Goal: Feedback & Contribution: Submit feedback/report problem

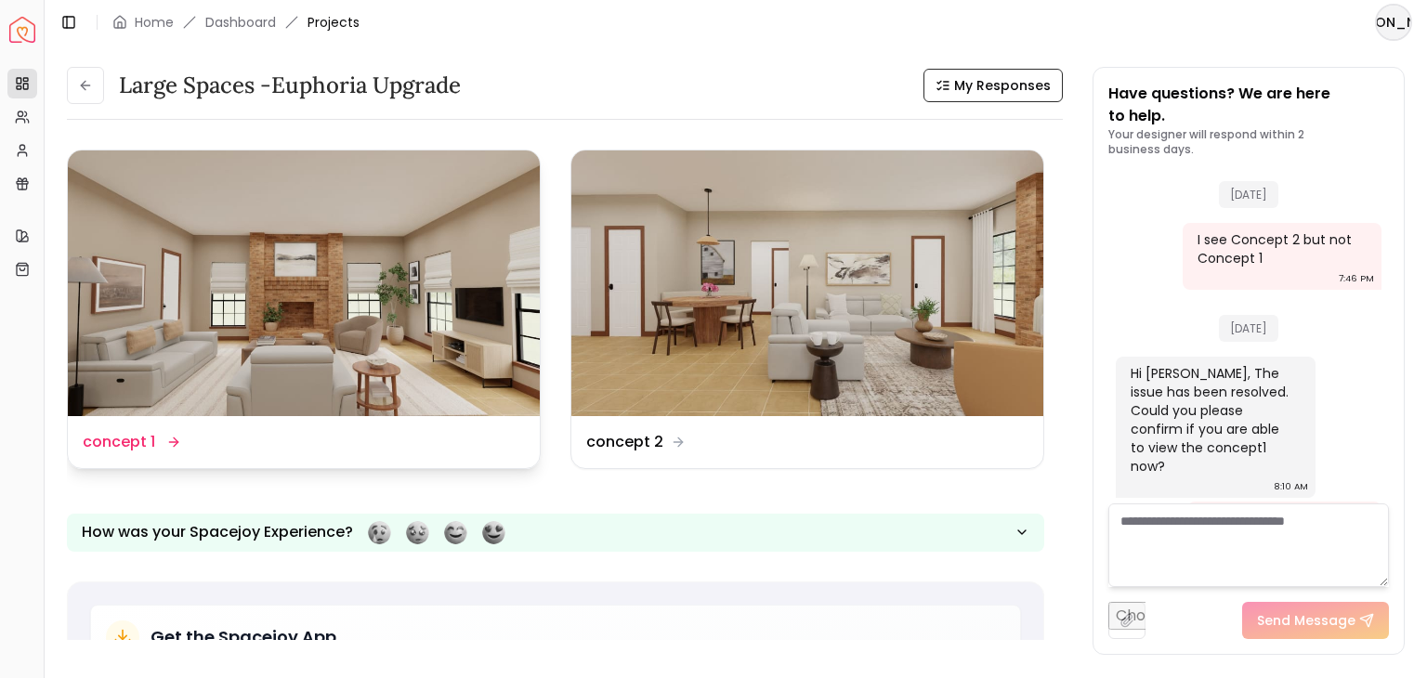
click at [375, 283] on img at bounding box center [304, 283] width 472 height 266
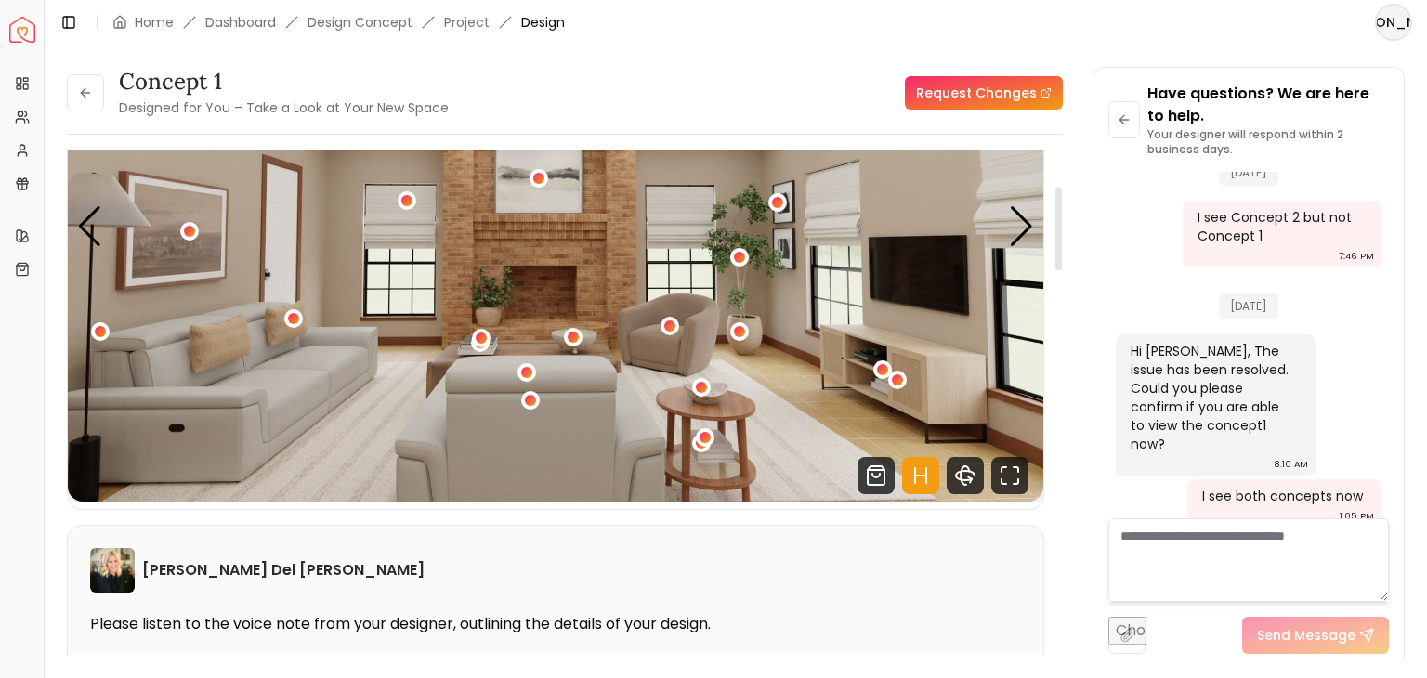
scroll to position [219, 0]
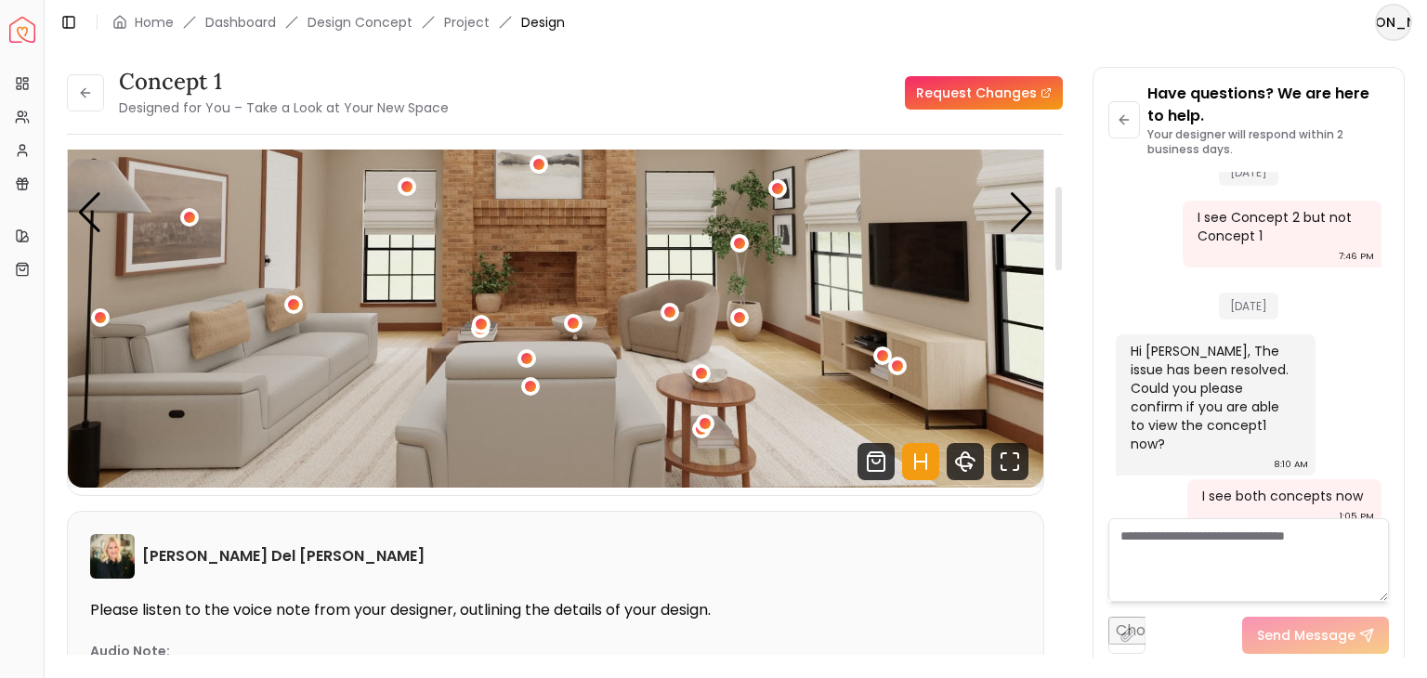
drag, startPoint x: 1054, startPoint y: 215, endPoint x: 1055, endPoint y: 251, distance: 36.2
click at [1055, 251] on div at bounding box center [1058, 229] width 7 height 84
click at [918, 458] on icon "Hotspots Toggle" at bounding box center [920, 461] width 37 height 37
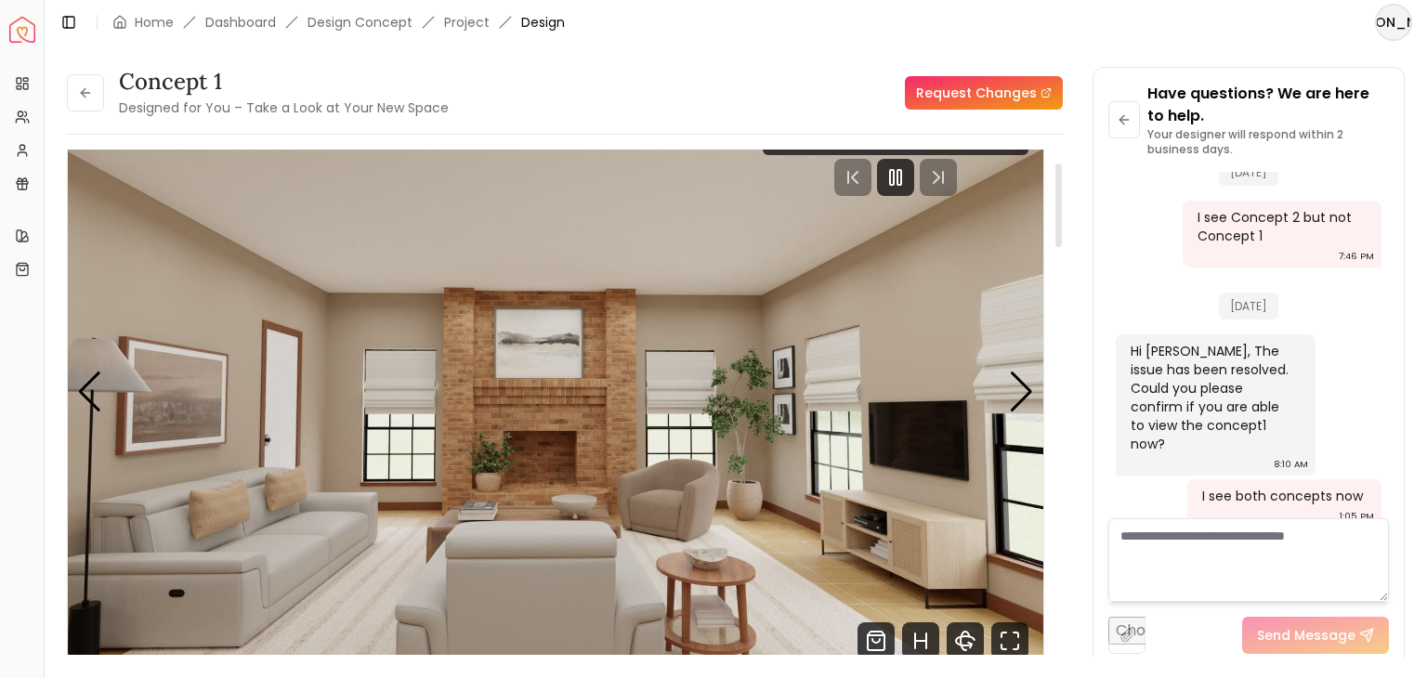
scroll to position [0, 0]
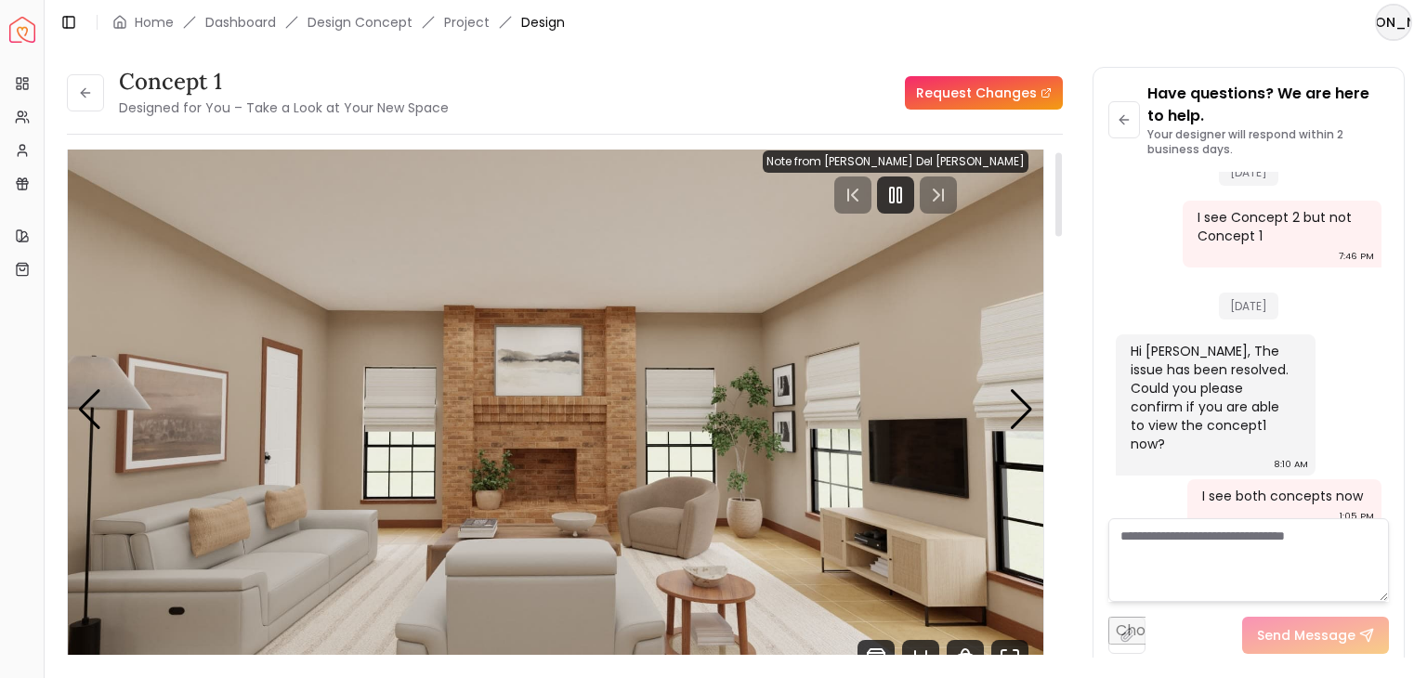
drag, startPoint x: 1055, startPoint y: 246, endPoint x: 1055, endPoint y: 214, distance: 32.5
click at [1055, 214] on div at bounding box center [1058, 194] width 7 height 84
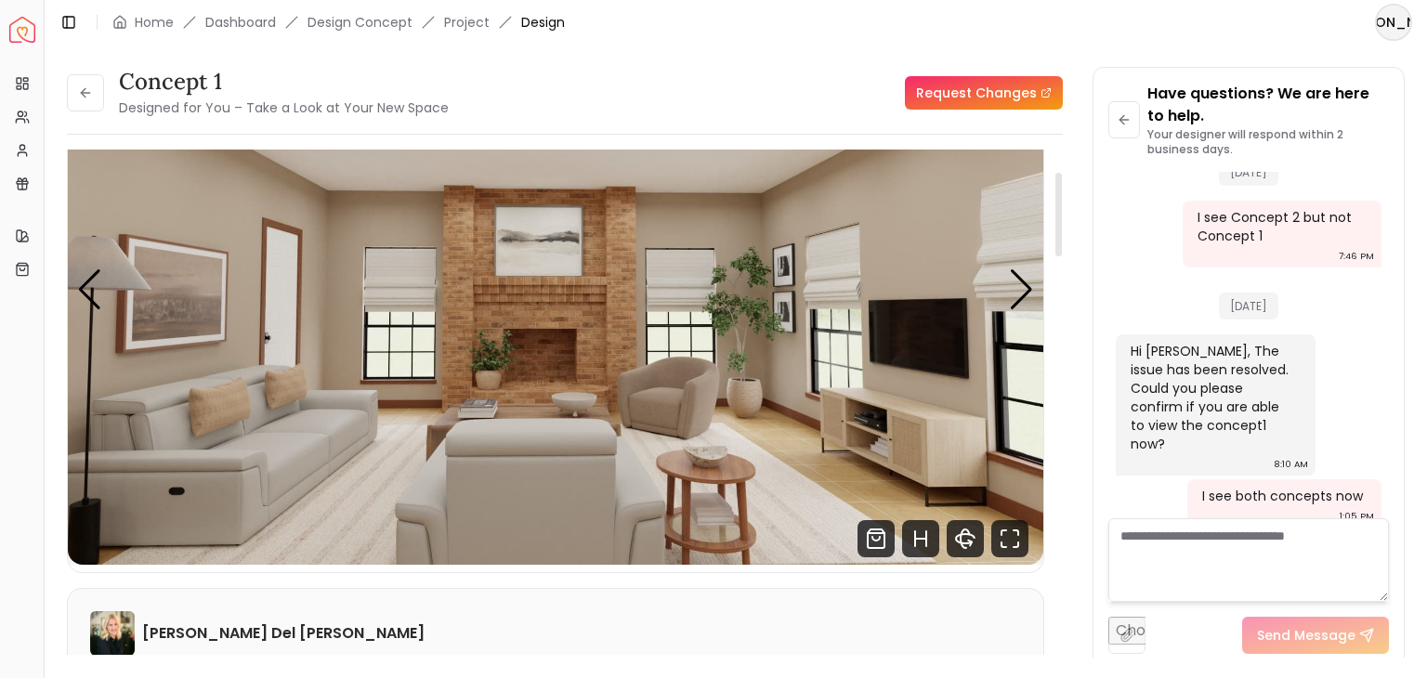
scroll to position [134, 0]
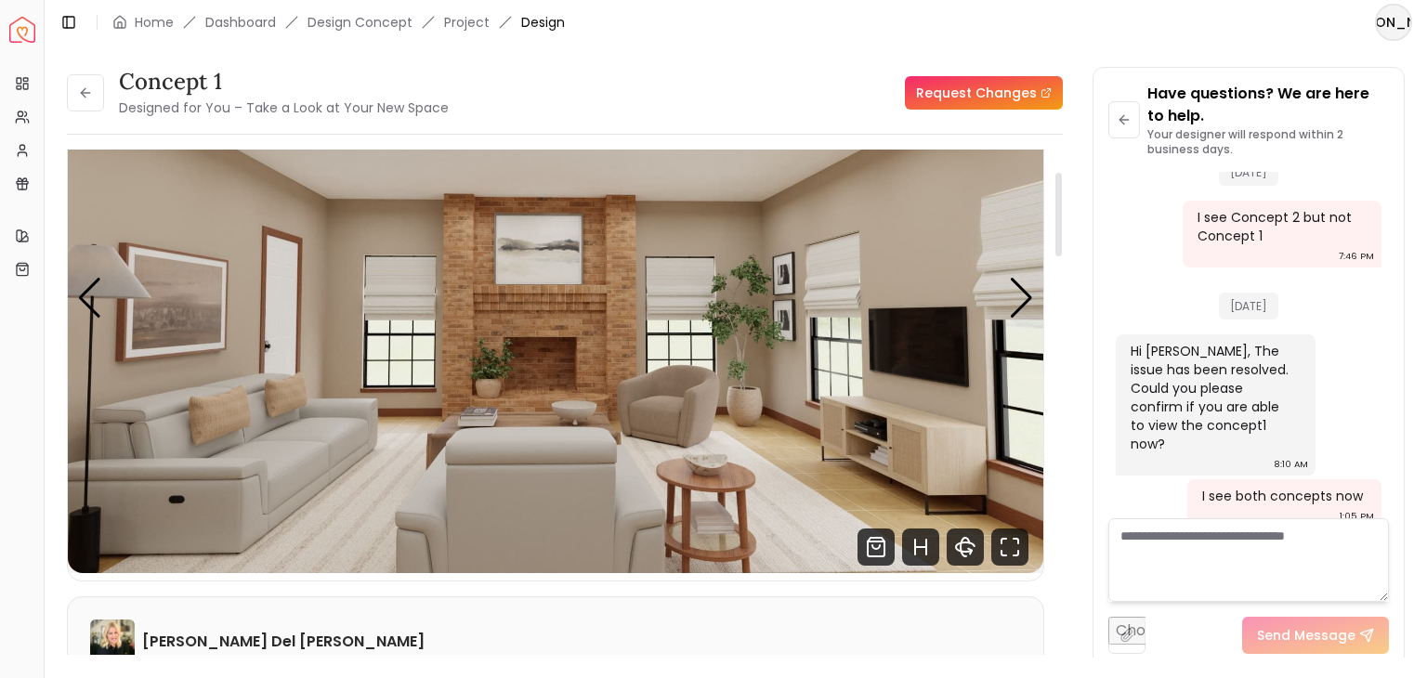
drag, startPoint x: 1059, startPoint y: 218, endPoint x: 1054, endPoint y: 231, distance: 13.8
click at [1055, 231] on div at bounding box center [1058, 215] width 7 height 84
click at [1029, 294] on div "Next slide" at bounding box center [1021, 298] width 25 height 41
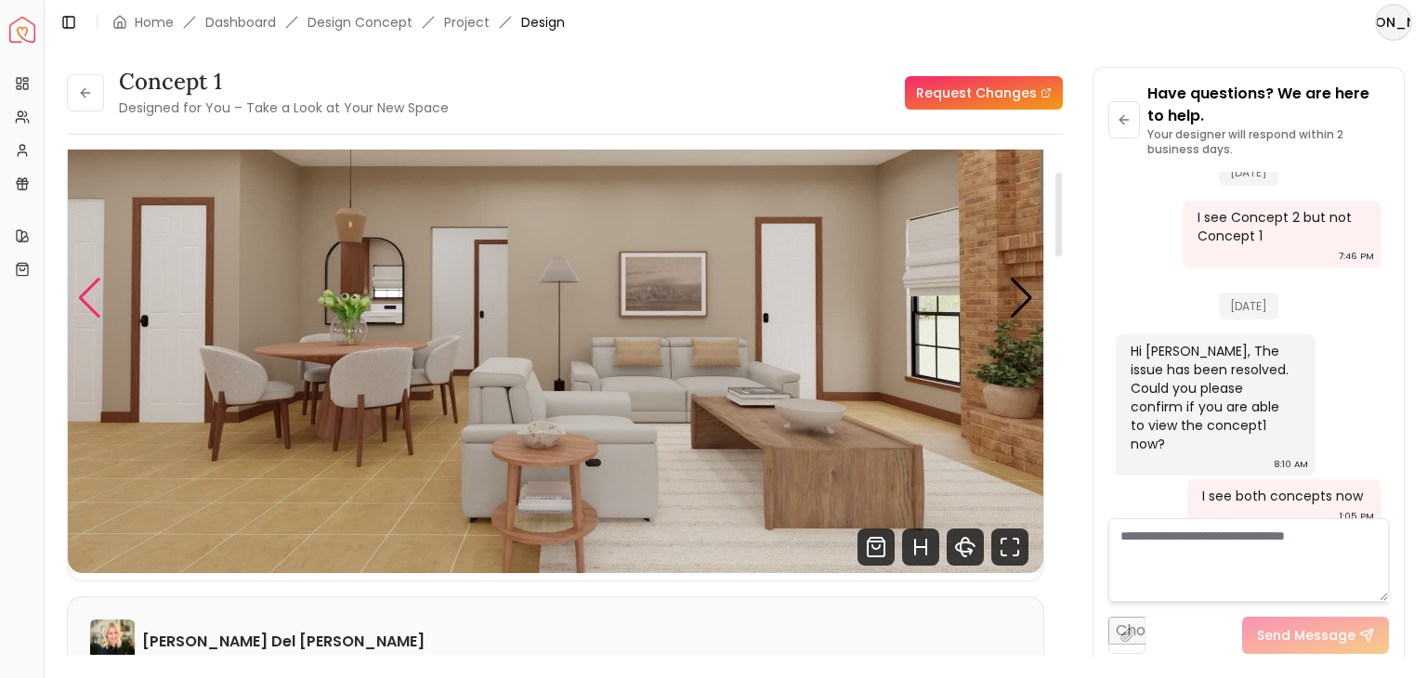
click at [84, 303] on div "Previous slide" at bounding box center [89, 298] width 25 height 41
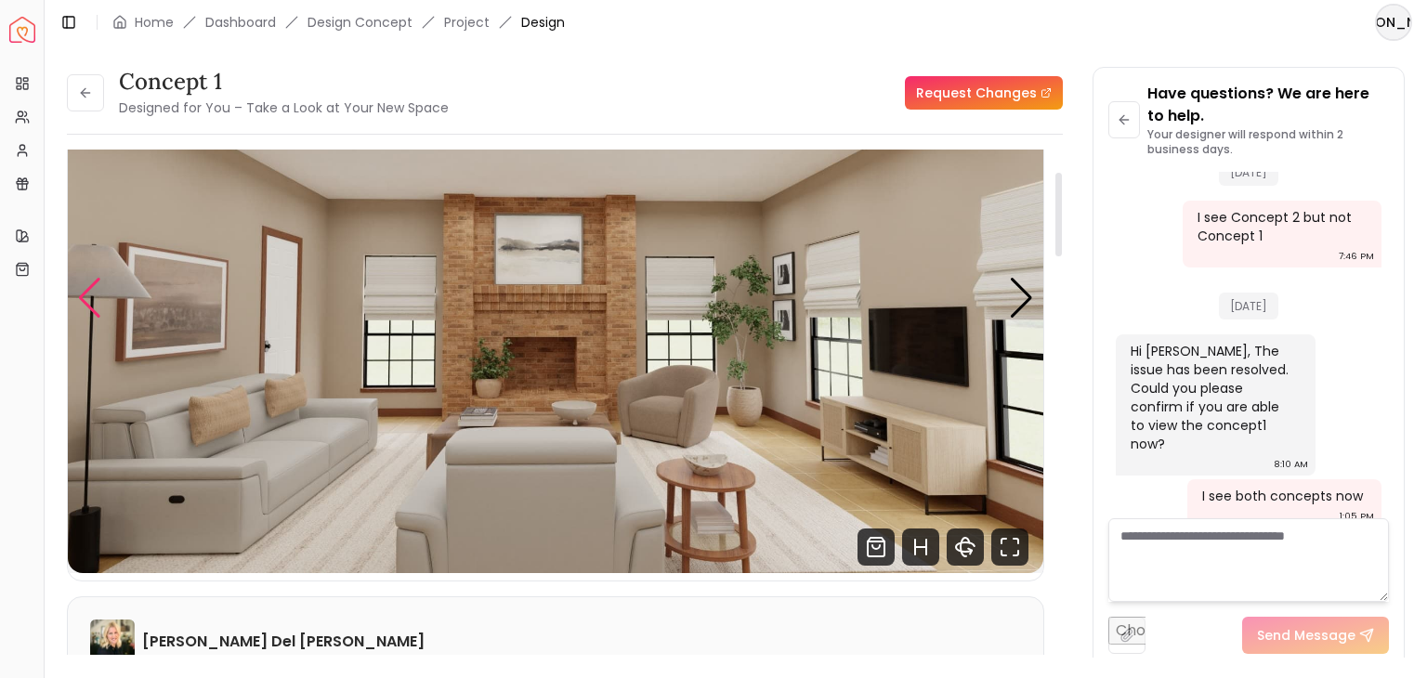
click at [84, 303] on div "Previous slide" at bounding box center [89, 298] width 25 height 41
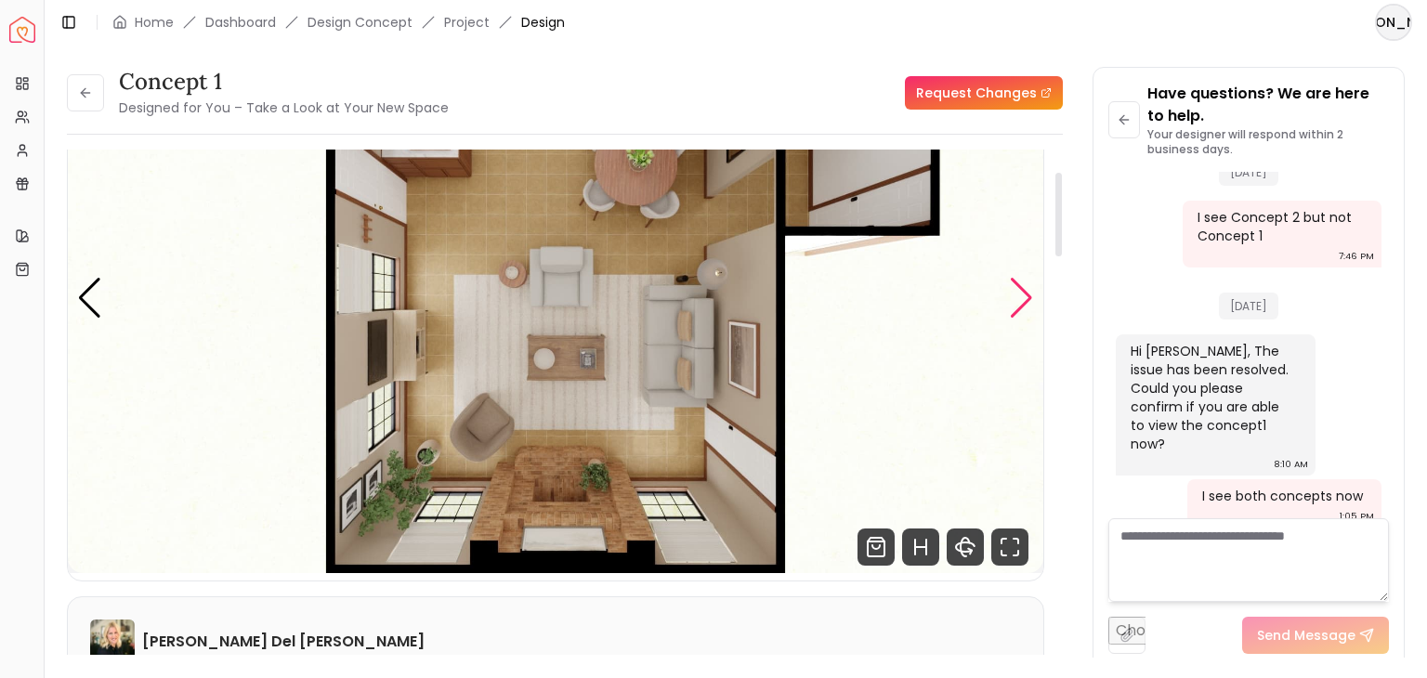
click at [1015, 310] on div "Next slide" at bounding box center [1021, 298] width 25 height 41
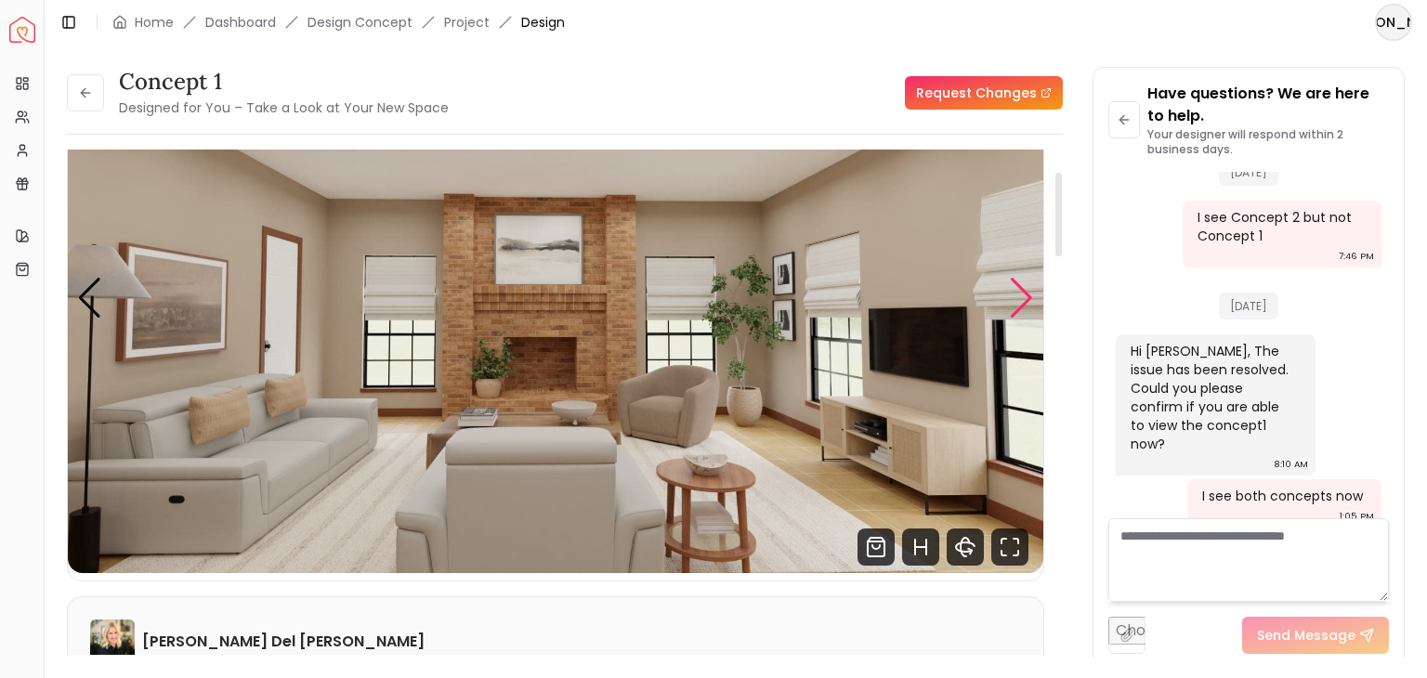
click at [1015, 310] on div "Next slide" at bounding box center [1021, 298] width 25 height 41
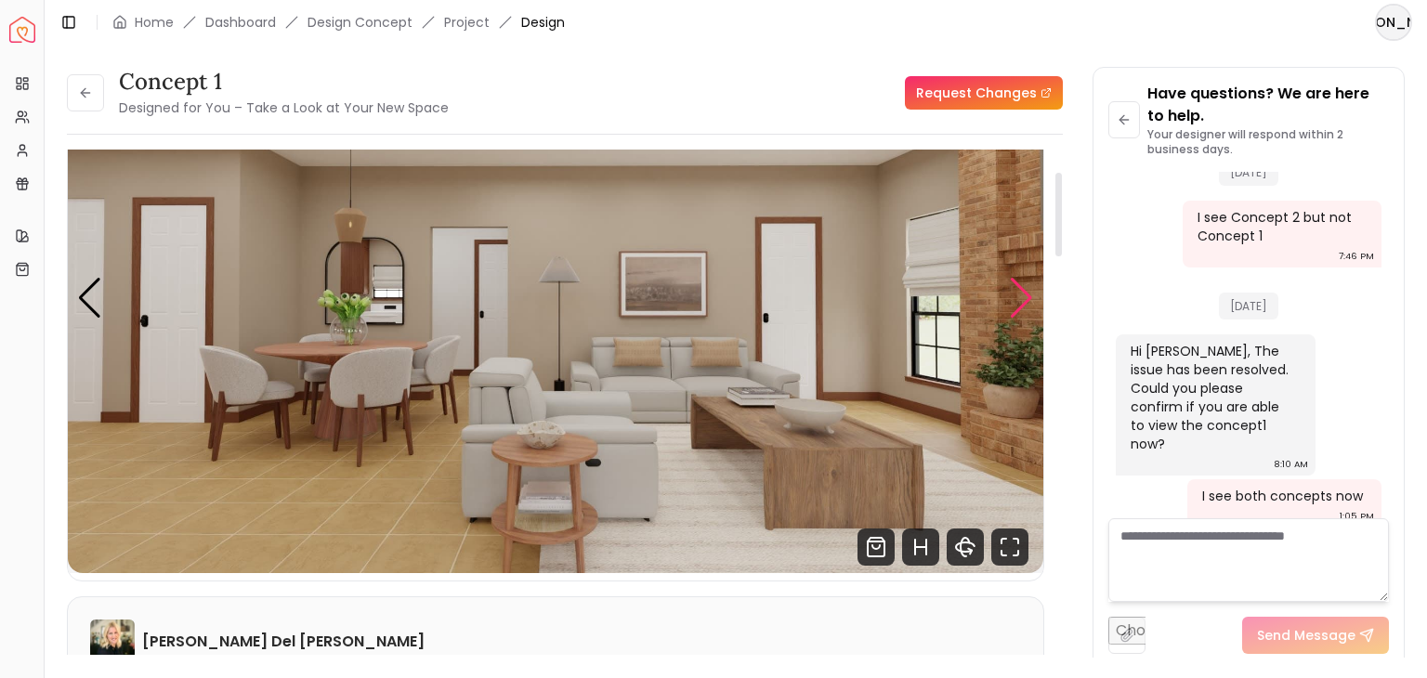
click at [1015, 310] on div "Next slide" at bounding box center [1021, 298] width 25 height 41
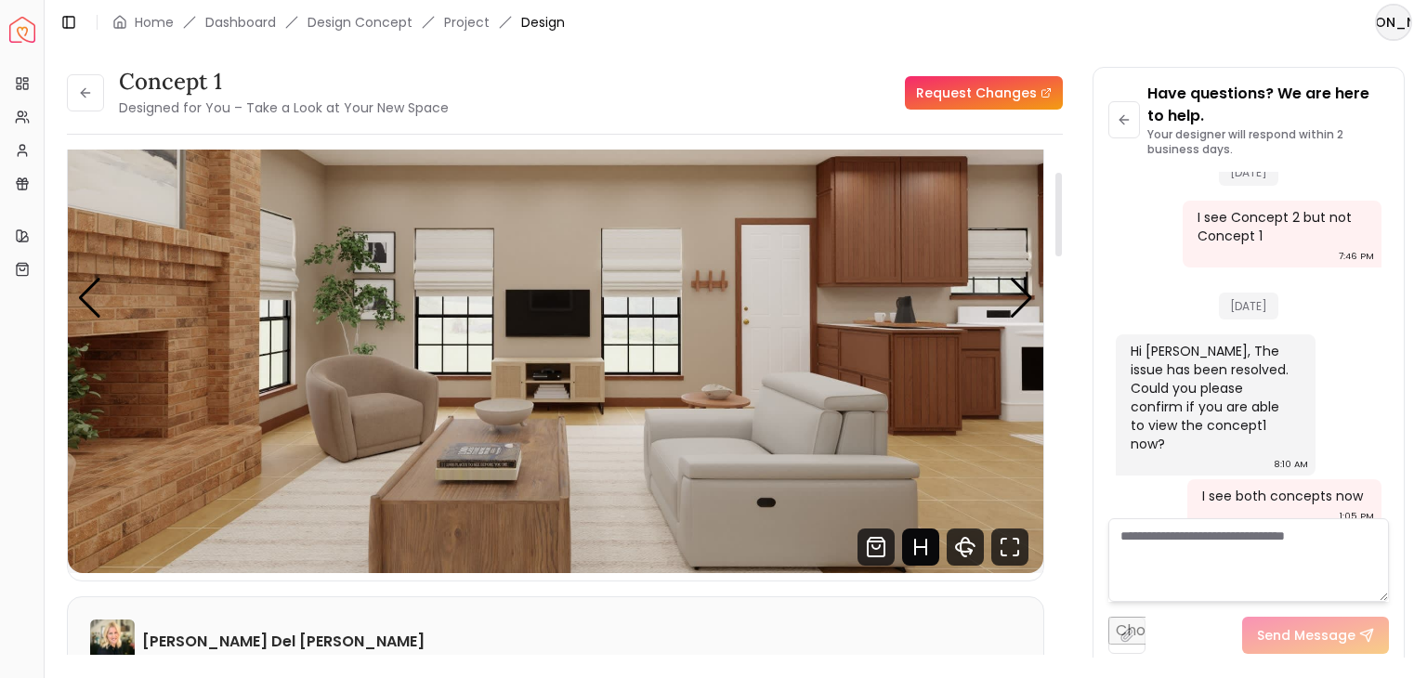
click at [918, 554] on icon "Hotspots Toggle" at bounding box center [920, 546] width 37 height 37
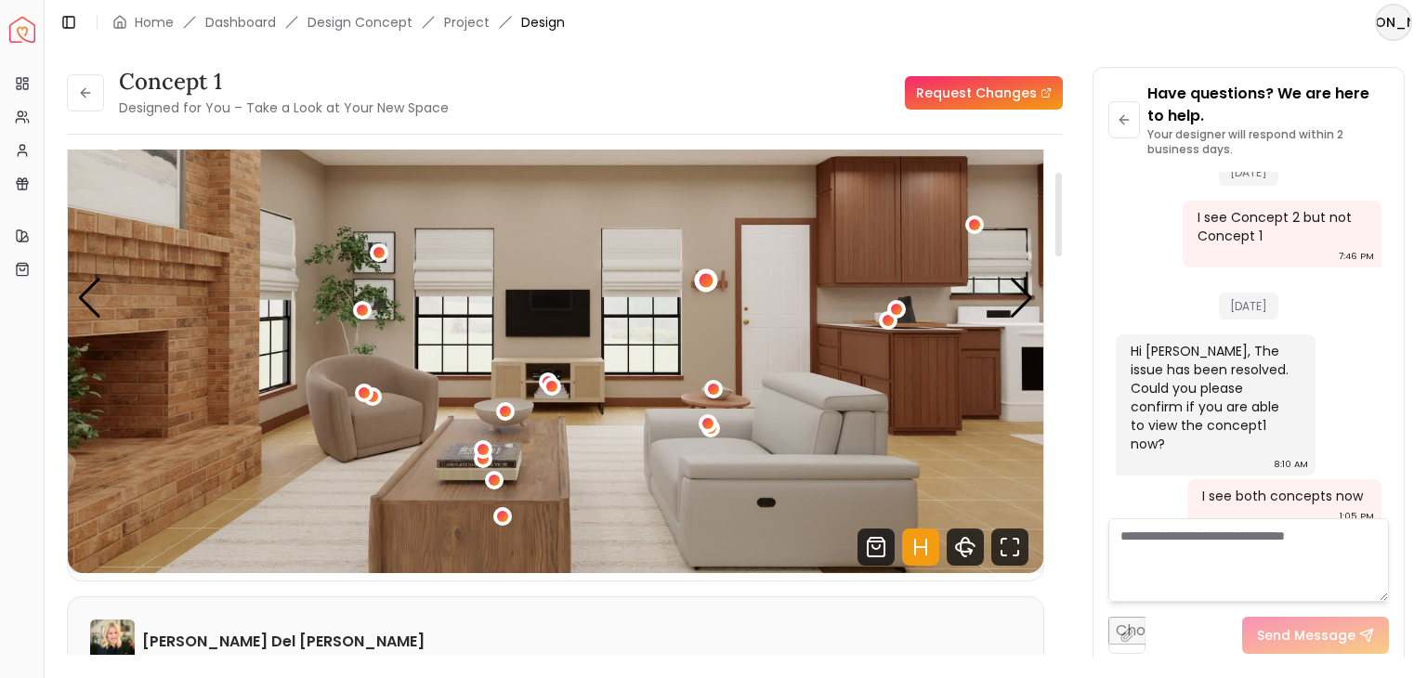
click at [710, 287] on div "3 / 5" at bounding box center [706, 279] width 23 height 23
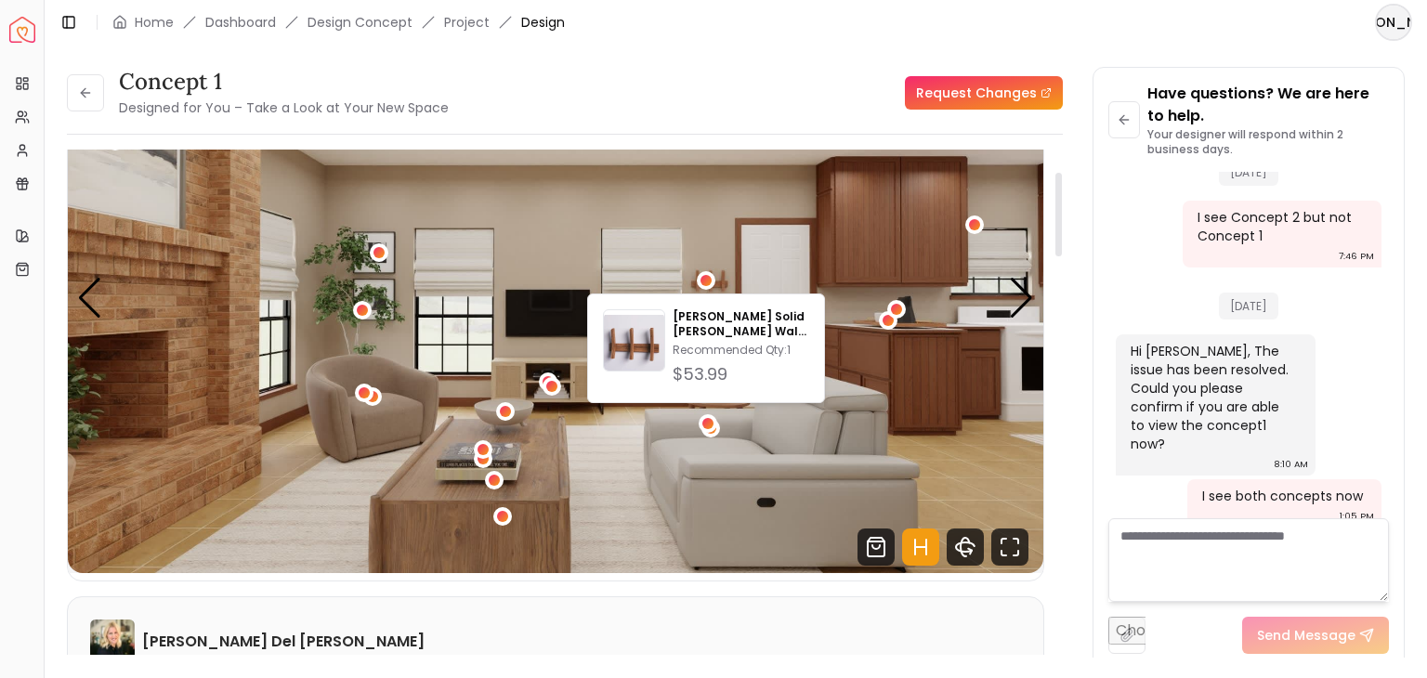
click at [913, 547] on icon "Hotspots Toggle" at bounding box center [920, 546] width 37 height 37
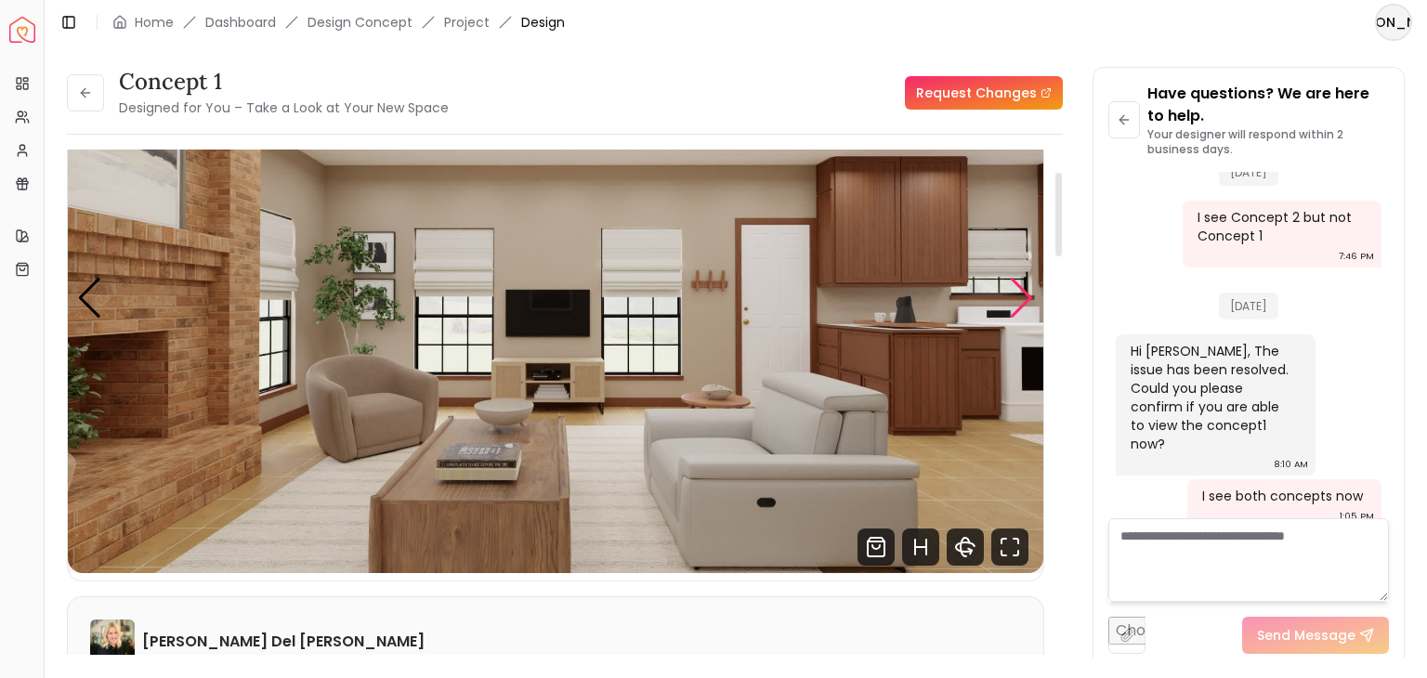
click at [1018, 294] on div "Next slide" at bounding box center [1021, 298] width 25 height 41
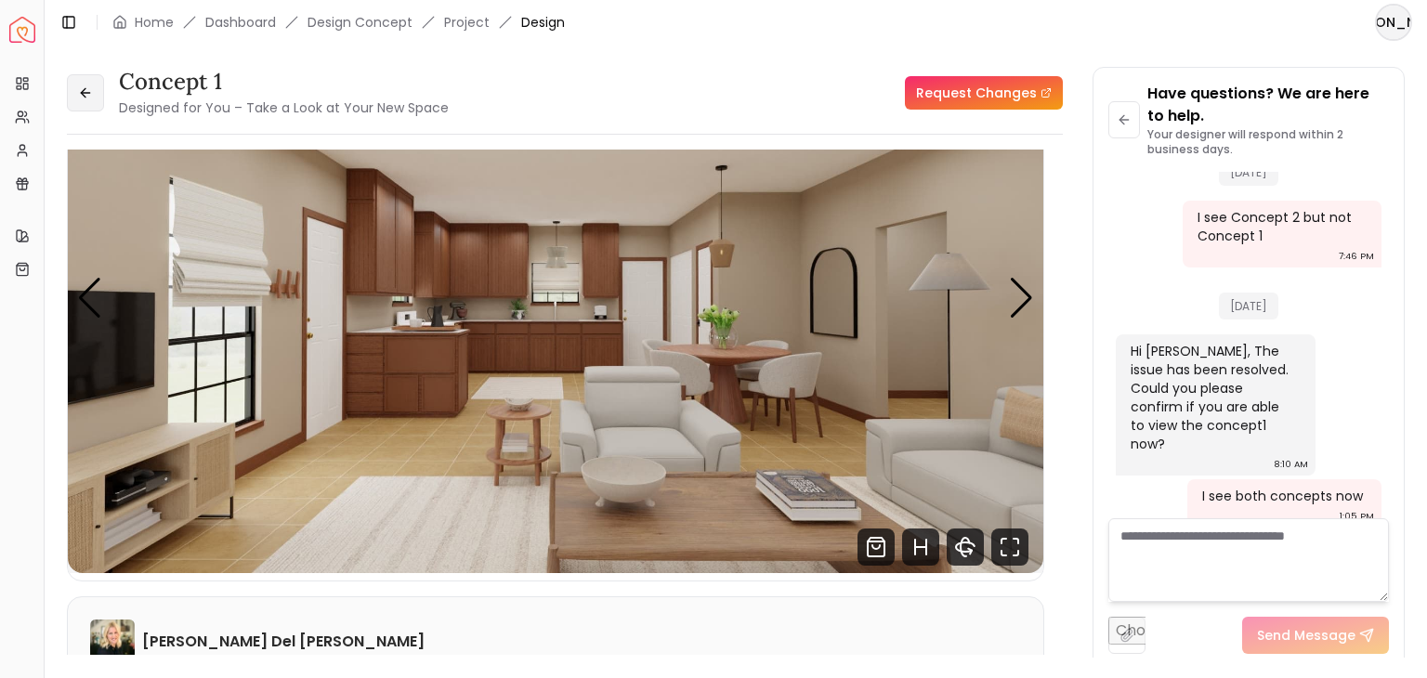
click at [89, 97] on icon at bounding box center [85, 92] width 15 height 15
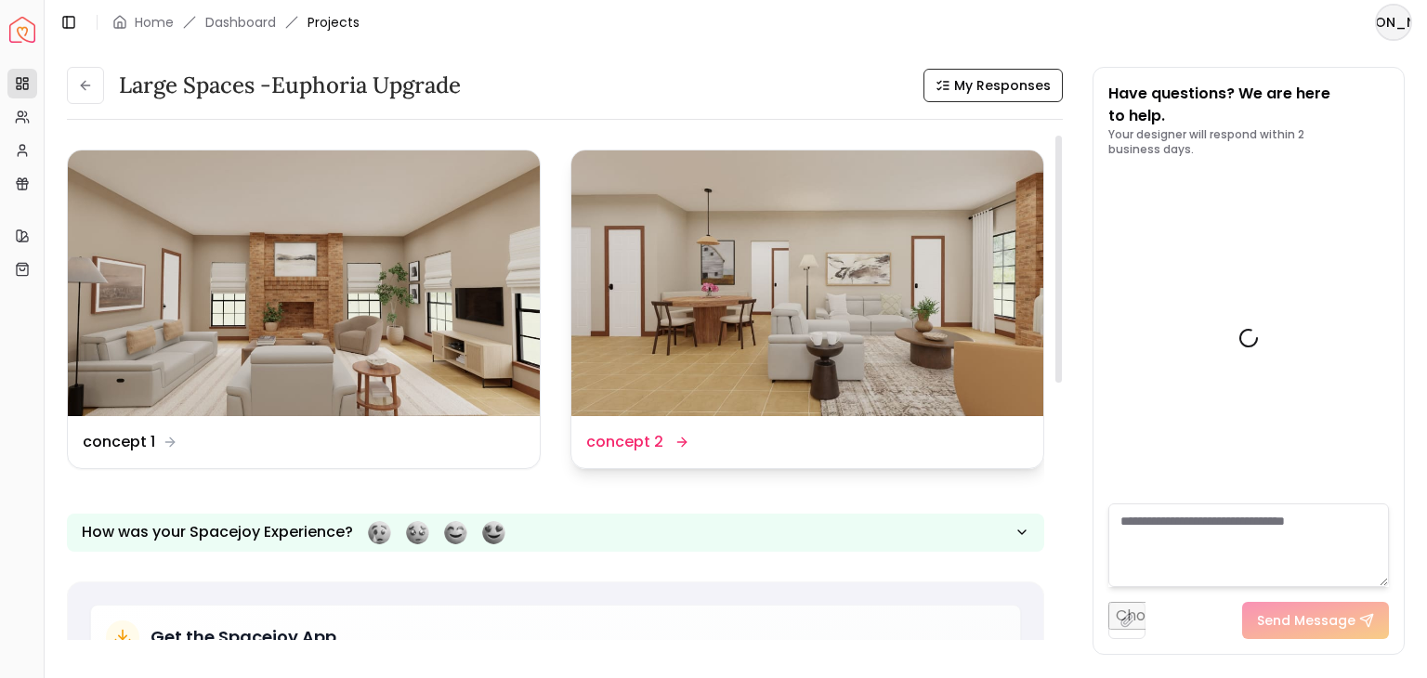
click at [748, 345] on img at bounding box center [807, 283] width 472 height 266
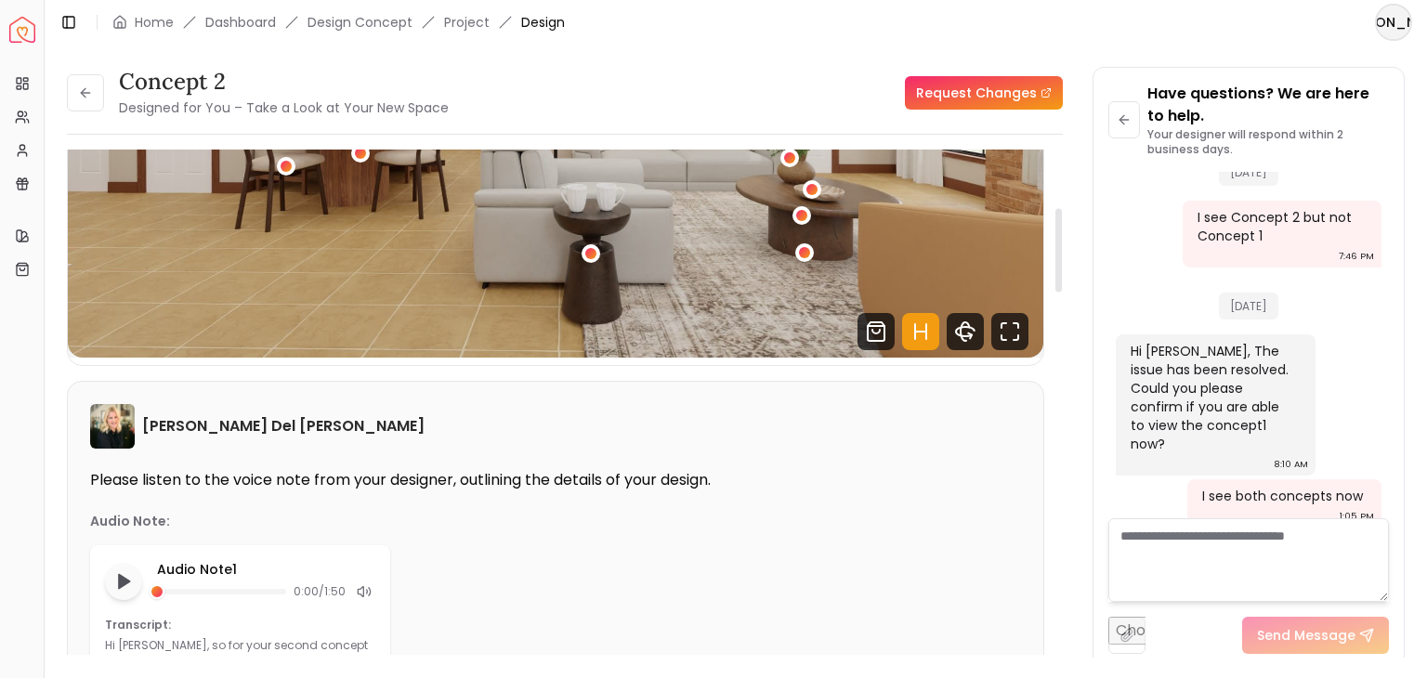
scroll to position [292, 0]
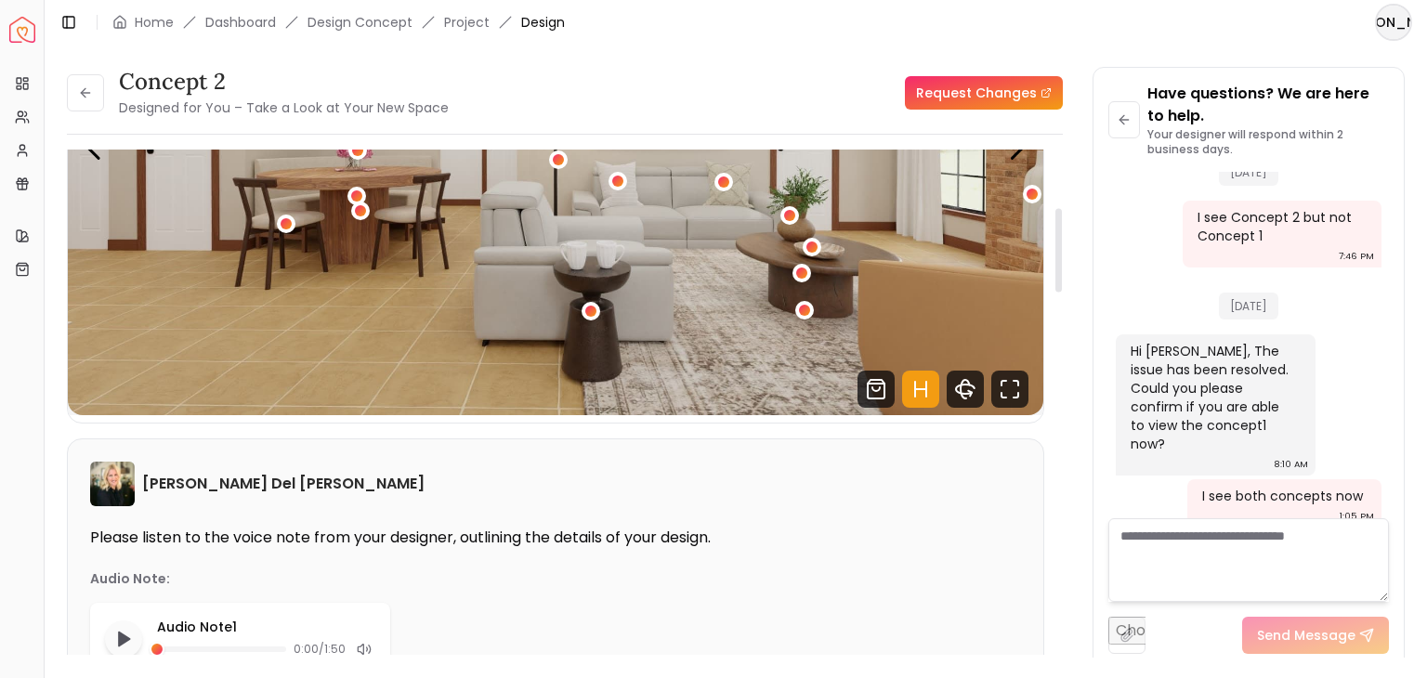
drag, startPoint x: 1062, startPoint y: 205, endPoint x: 1064, endPoint y: 241, distance: 35.4
click at [1062, 241] on div at bounding box center [1057, 410] width 9 height 520
click at [923, 389] on icon "Hotspots Toggle" at bounding box center [920, 389] width 11 height 0
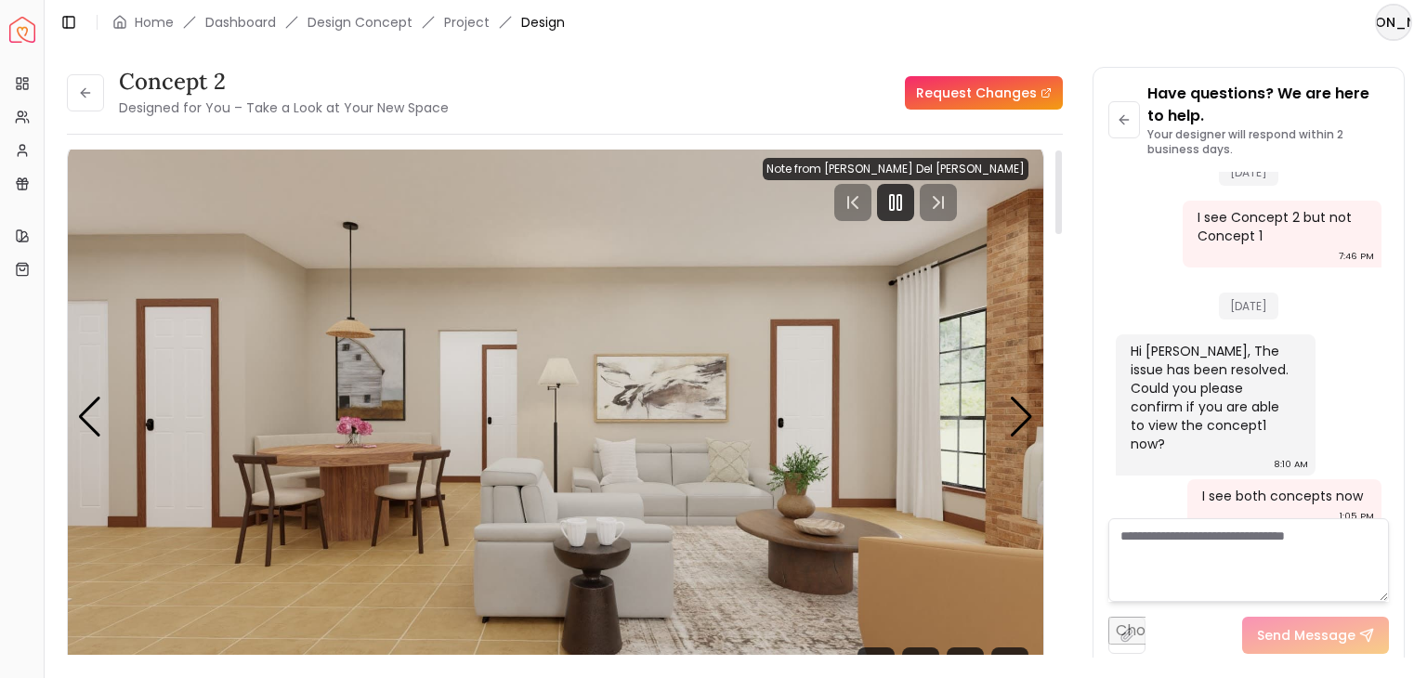
scroll to position [0, 0]
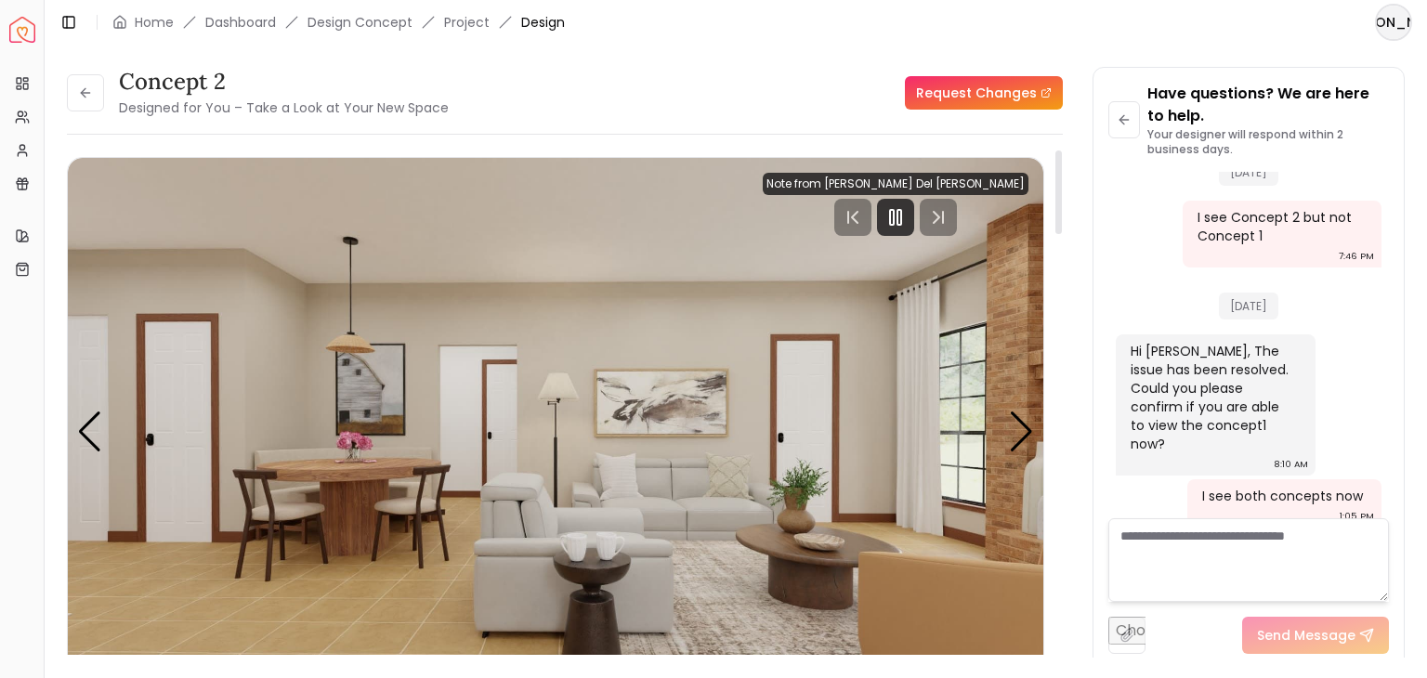
drag, startPoint x: 1055, startPoint y: 254, endPoint x: 1065, endPoint y: 193, distance: 61.2
click at [1062, 193] on div at bounding box center [1058, 192] width 7 height 84
click at [901, 214] on rect "Pause" at bounding box center [899, 217] width 4 height 15
click at [1020, 432] on div "Next slide" at bounding box center [1021, 431] width 25 height 41
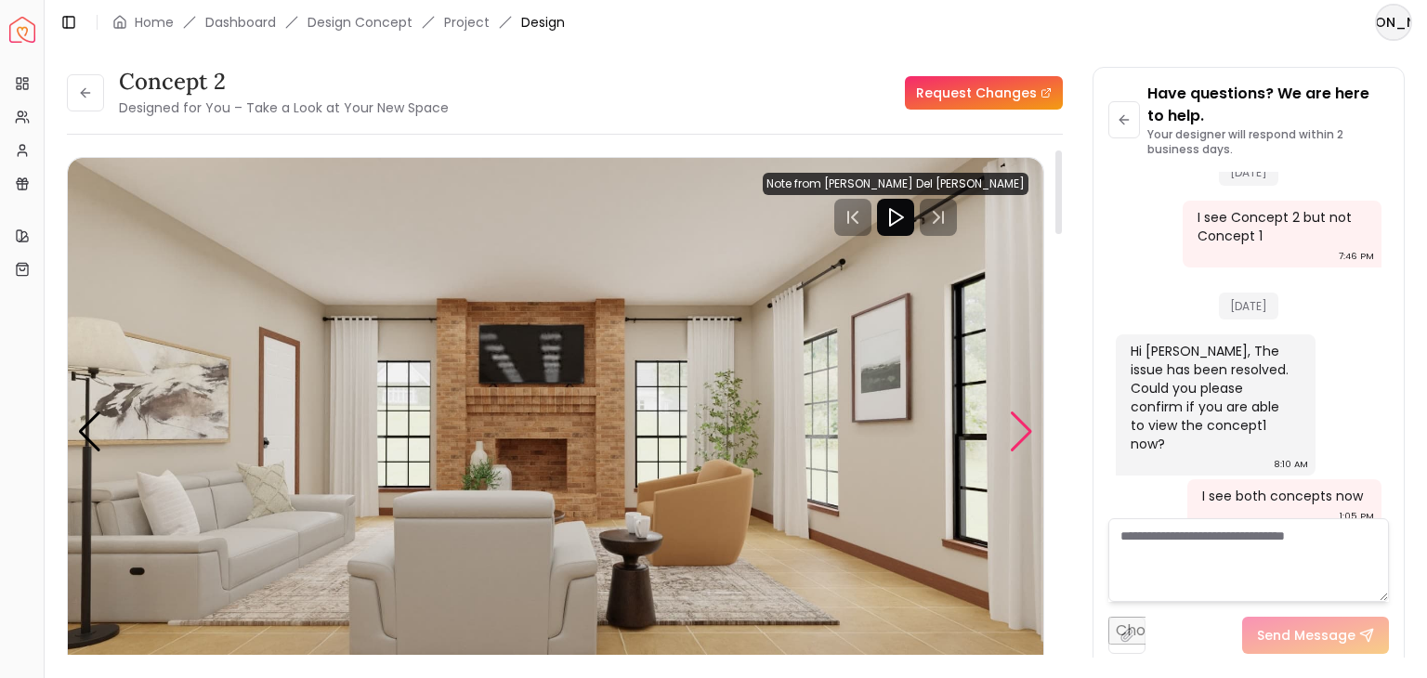
click at [1020, 432] on div "Next slide" at bounding box center [1021, 431] width 25 height 41
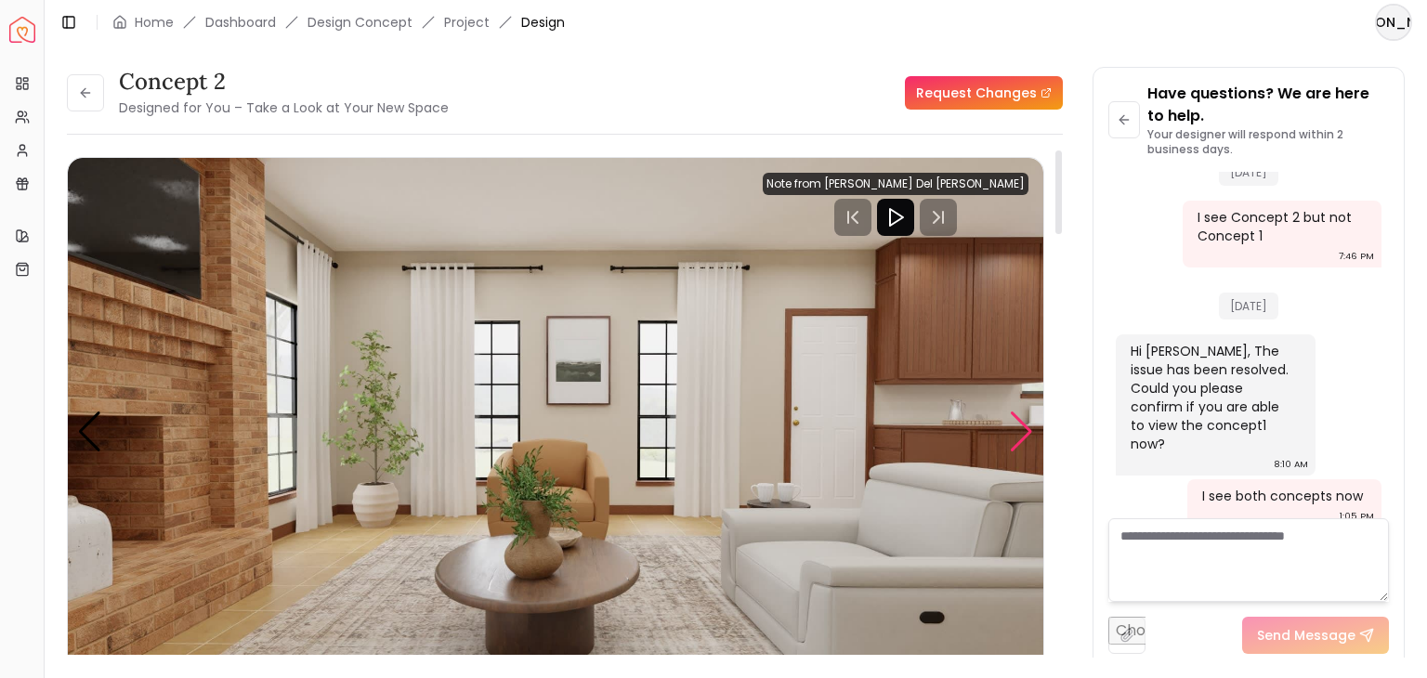
click at [1020, 432] on div "Next slide" at bounding box center [1021, 431] width 25 height 41
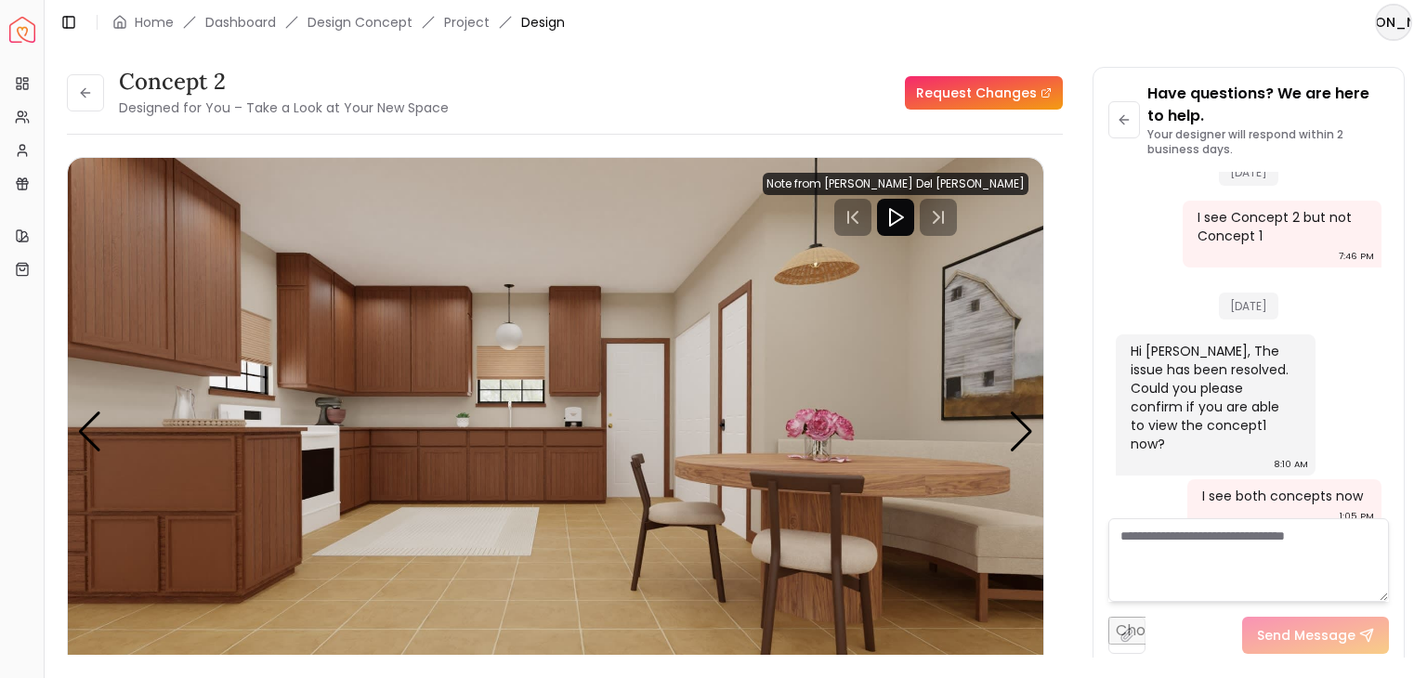
click at [1154, 546] on textarea at bounding box center [1248, 560] width 280 height 84
click at [1125, 551] on textarea at bounding box center [1248, 560] width 280 height 84
paste textarea "**********"
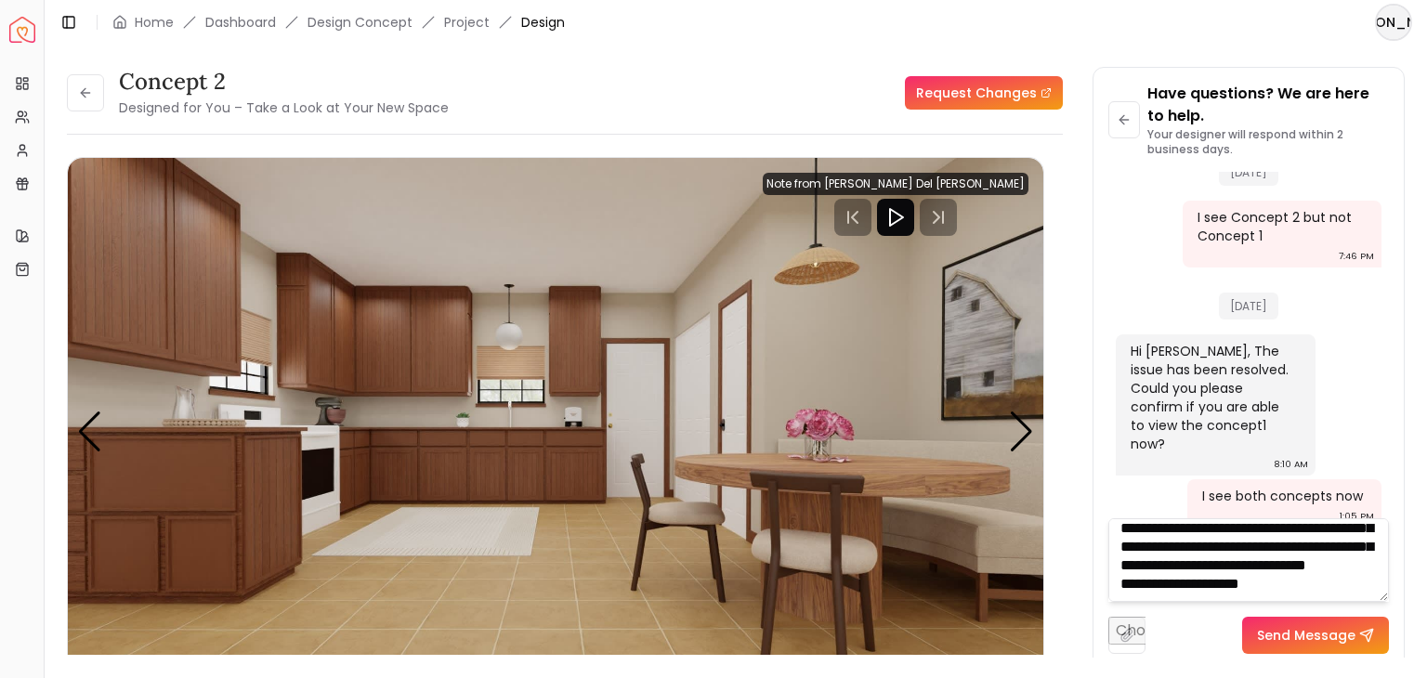
scroll to position [935, 0]
type textarea "**********"
click at [1296, 638] on button "Send Message" at bounding box center [1315, 635] width 147 height 37
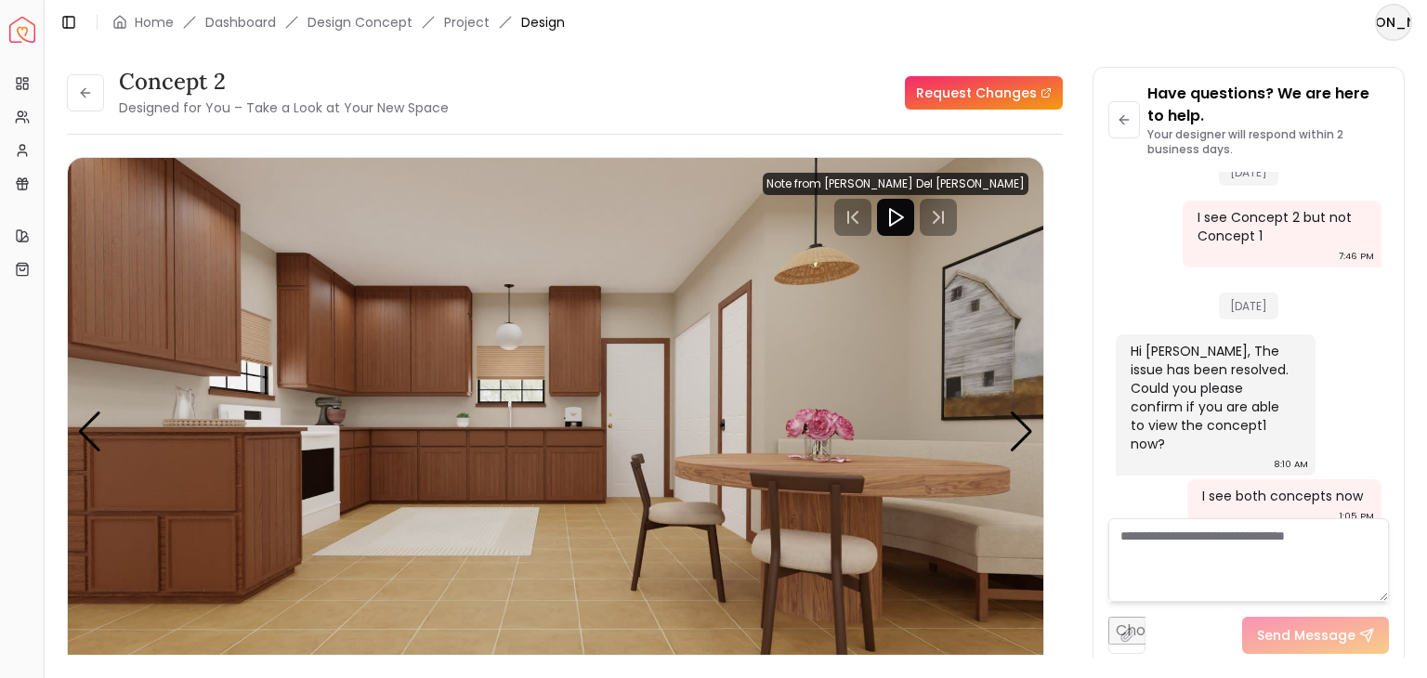
scroll to position [0, 0]
click at [997, 95] on link "Request Changes" at bounding box center [984, 92] width 158 height 33
click at [1137, 555] on textarea at bounding box center [1248, 560] width 280 height 84
click at [1128, 636] on input "file" at bounding box center [1126, 635] width 37 height 37
click at [1176, 553] on textarea at bounding box center [1248, 560] width 280 height 84
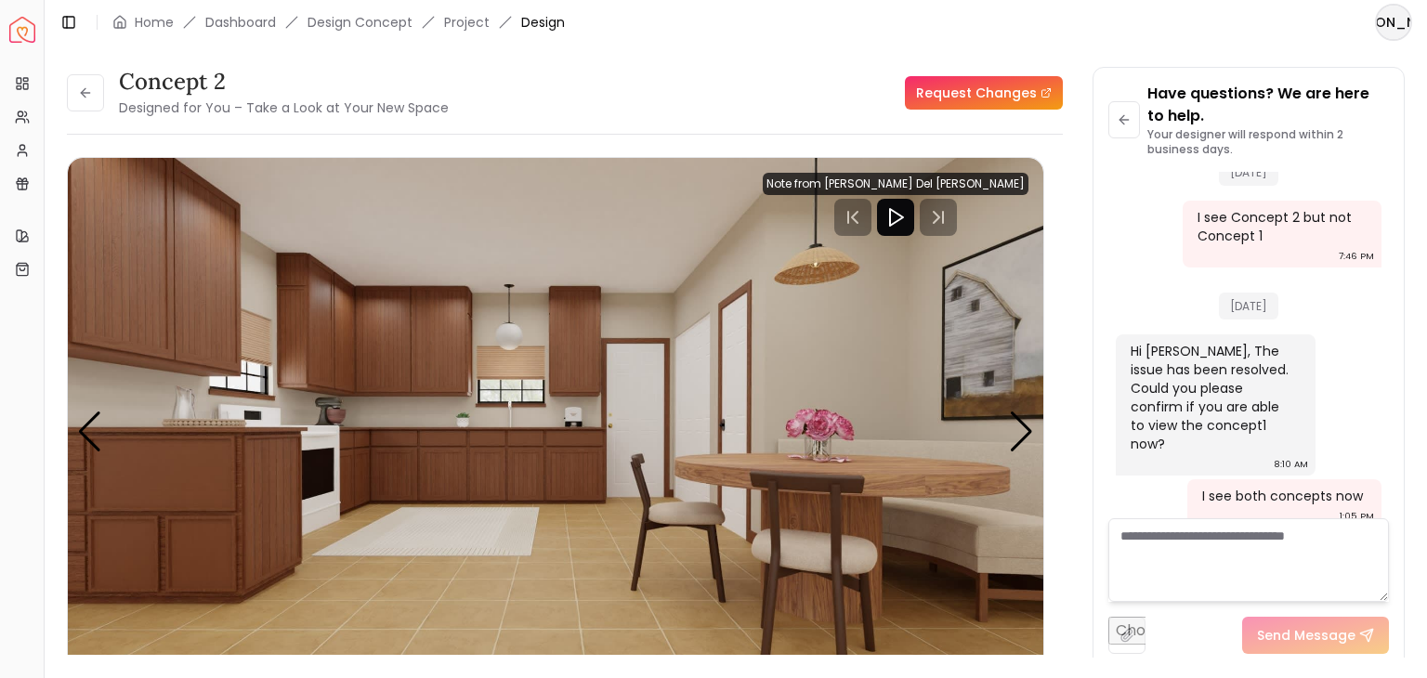
paste textarea "**********"
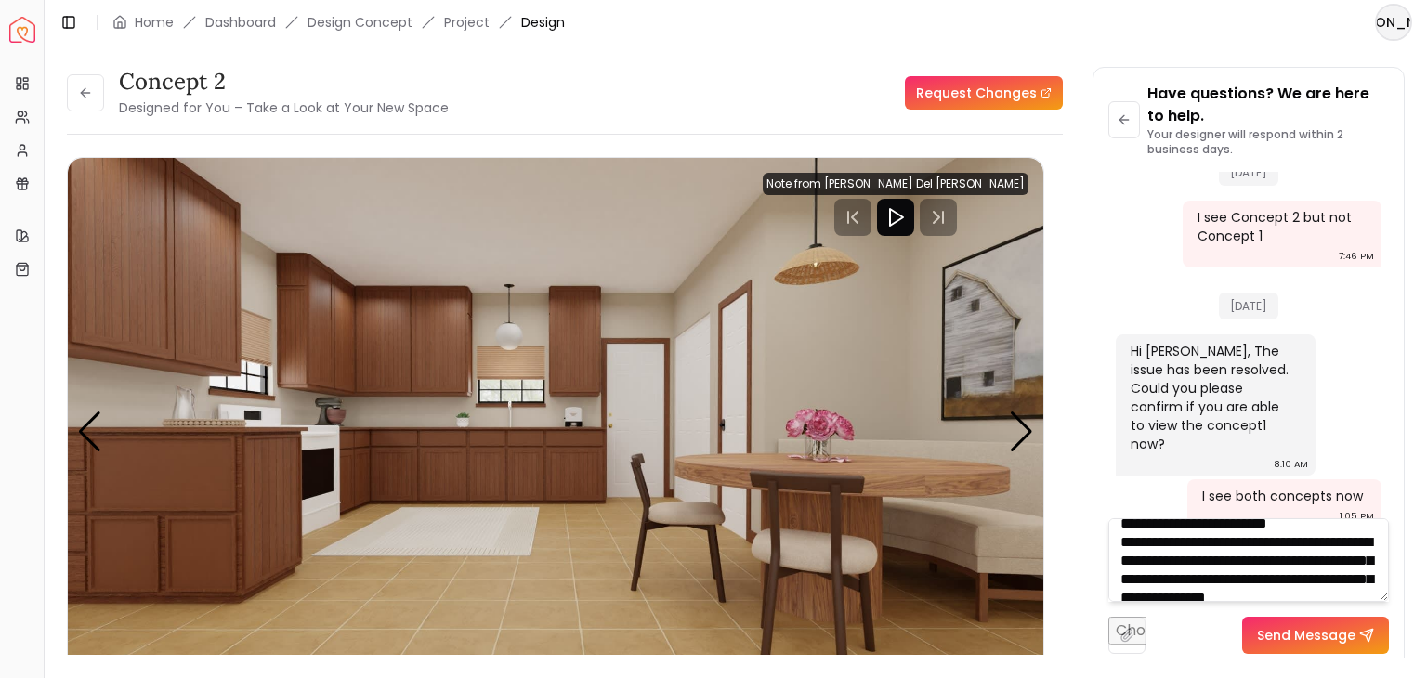
scroll to position [935, 0]
drag, startPoint x: 1114, startPoint y: 558, endPoint x: 1231, endPoint y: 639, distance: 142.2
click at [1231, 639] on div "Send Message" at bounding box center [1248, 586] width 280 height 136
type textarea "**********"
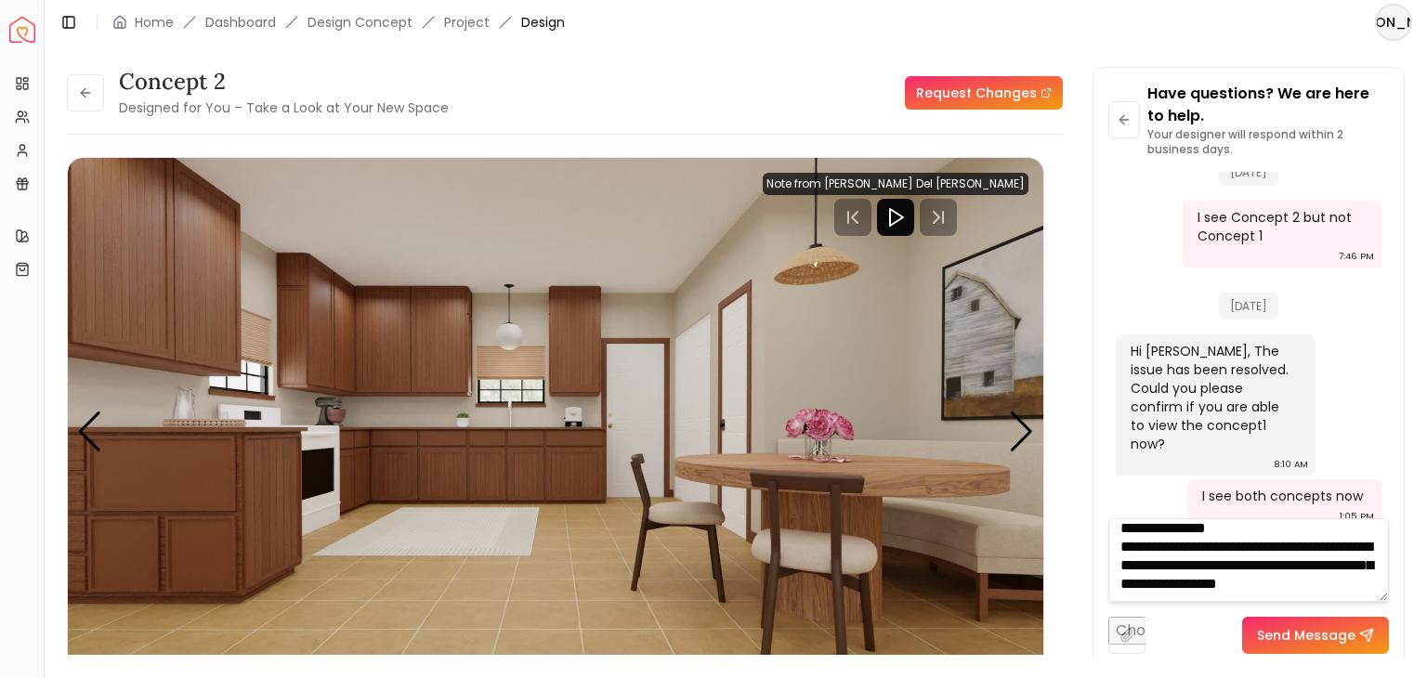
click at [1269, 638] on button "Send Message" at bounding box center [1315, 635] width 147 height 37
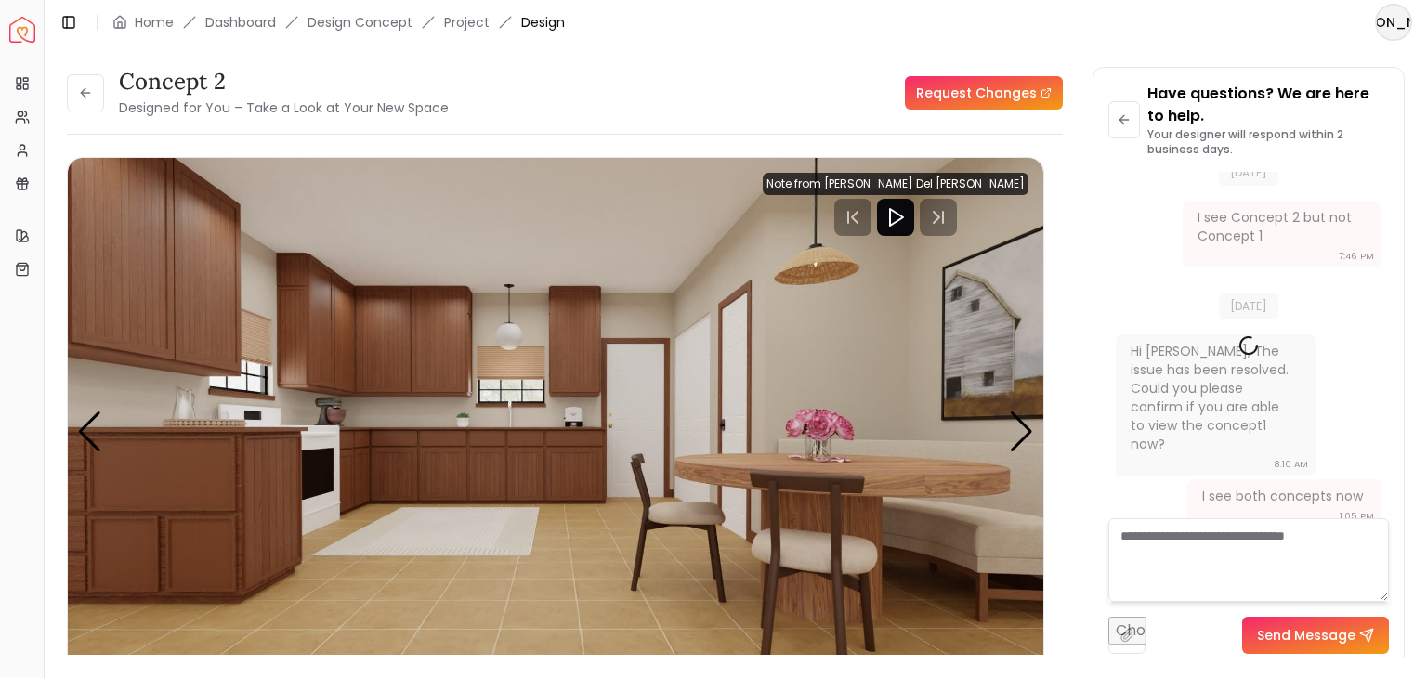
scroll to position [0, 0]
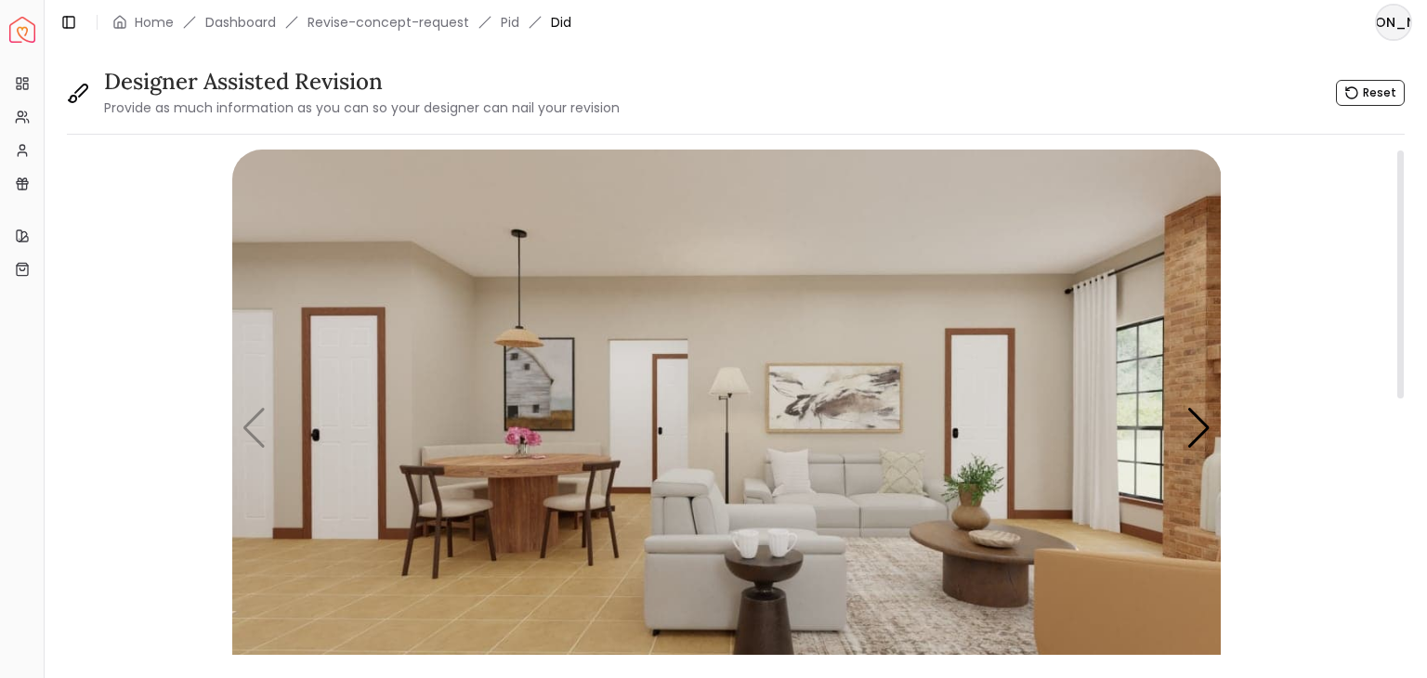
drag, startPoint x: 1399, startPoint y: 202, endPoint x: 1382, endPoint y: 123, distance: 80.7
click at [1397, 150] on div at bounding box center [1400, 274] width 7 height 248
